Goal: Transaction & Acquisition: Subscribe to service/newsletter

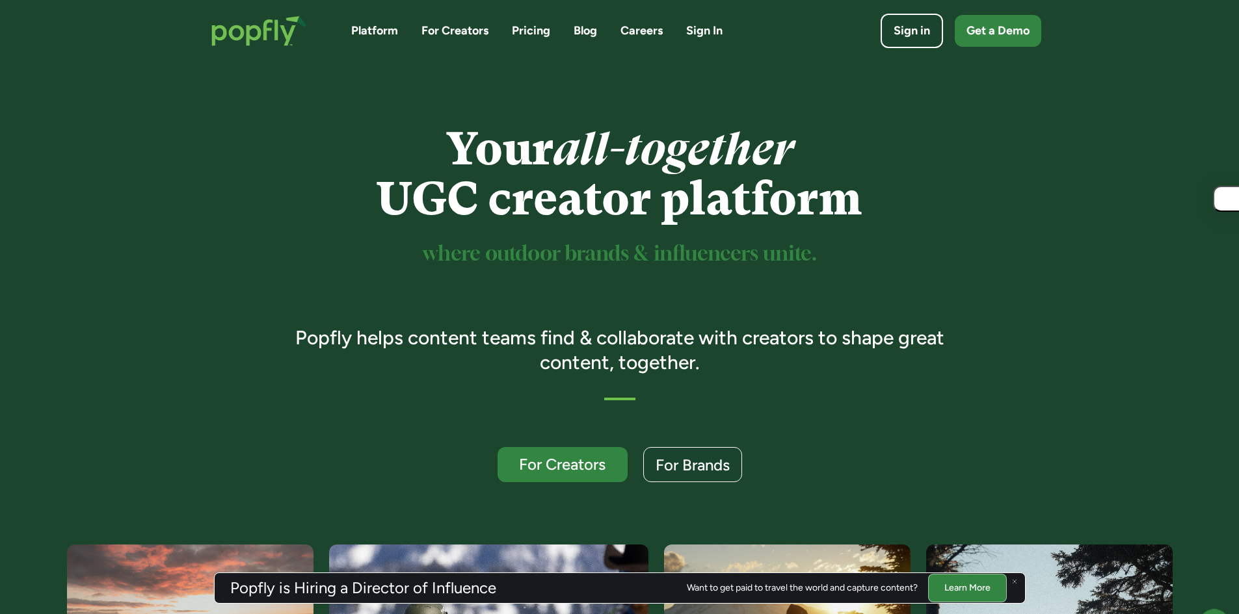
scroll to position [537, 0]
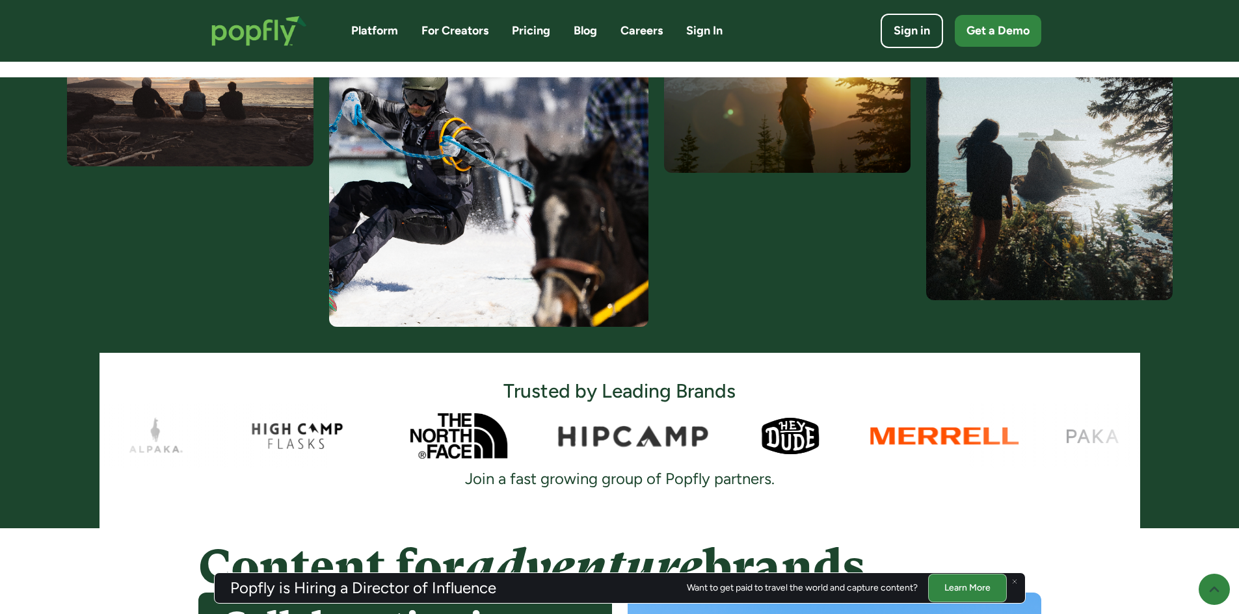
click at [533, 34] on link "Pricing" at bounding box center [531, 31] width 38 height 16
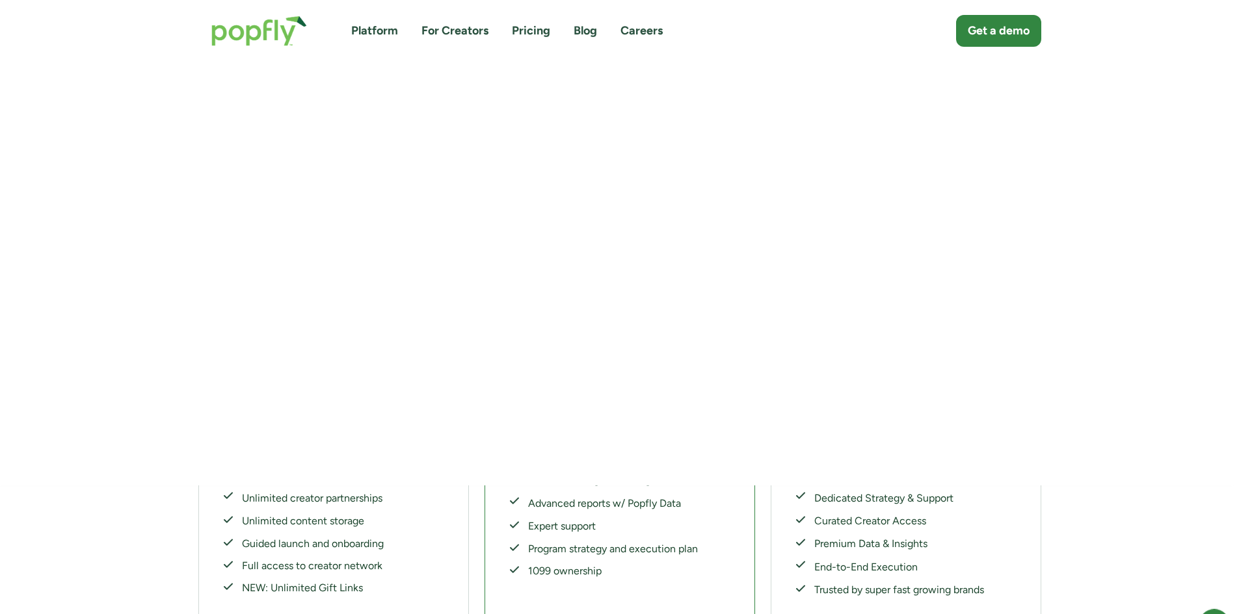
scroll to position [130, 0]
